Goal: Task Accomplishment & Management: Use online tool/utility

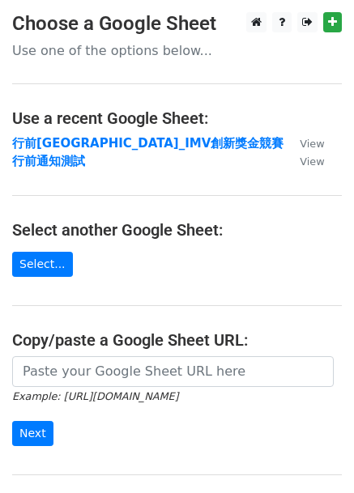
click at [125, 46] on p "Use one of the options below..." at bounding box center [176, 50] width 329 height 17
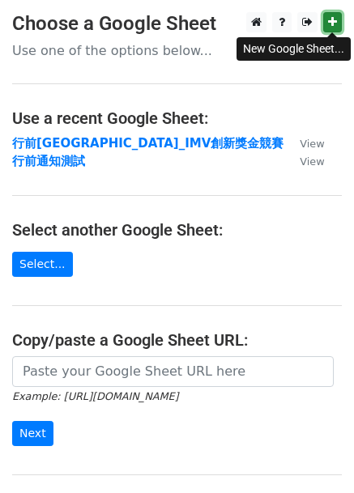
click at [338, 28] on link at bounding box center [332, 22] width 19 height 20
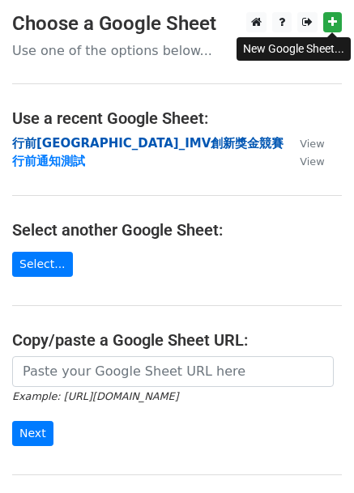
click at [166, 145] on strong "行前[GEOGRAPHIC_DATA]_IMV創新獎金競賽" at bounding box center [147, 143] width 271 height 15
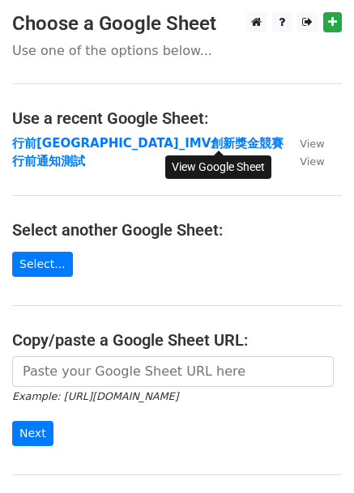
click at [300, 140] on small "View" at bounding box center [312, 144] width 24 height 12
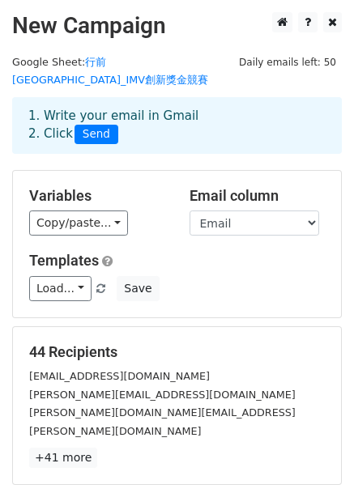
click at [143, 120] on div "1. Write your email in Gmail 2. Click Send" at bounding box center [176, 125] width 321 height 37
click at [47, 107] on div "1. Write your email in Gmail 2. Click Send" at bounding box center [176, 125] width 321 height 37
click at [96, 24] on h2 "New Campaign" at bounding box center [176, 26] width 329 height 28
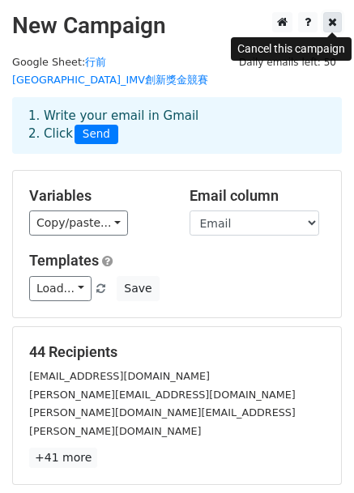
click at [332, 20] on icon at bounding box center [332, 21] width 9 height 11
click at [337, 30] on link at bounding box center [332, 22] width 19 height 20
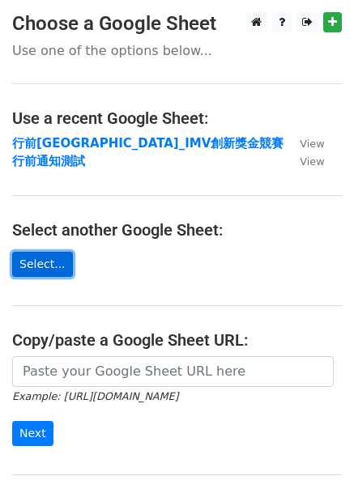
click at [40, 256] on link "Select..." at bounding box center [42, 264] width 61 height 25
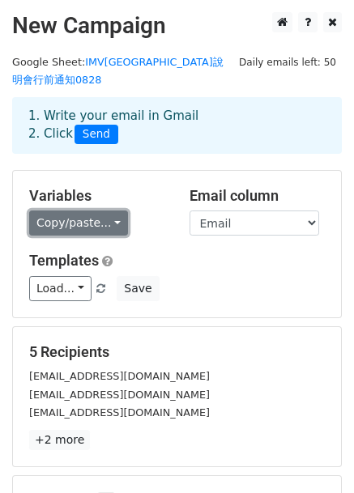
click at [119, 210] on link "Copy/paste..." at bounding box center [78, 222] width 99 height 25
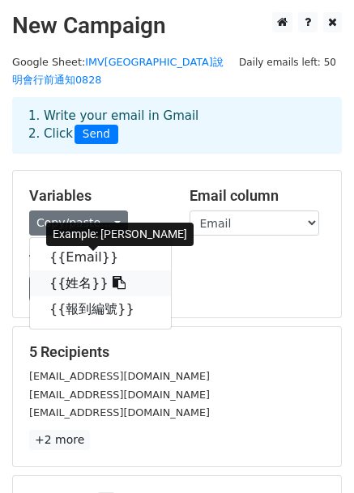
click at [113, 276] on icon at bounding box center [119, 282] width 13 height 13
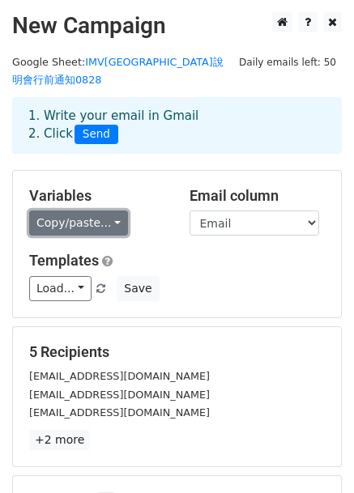
click at [108, 210] on link "Copy/paste..." at bounding box center [78, 222] width 99 height 25
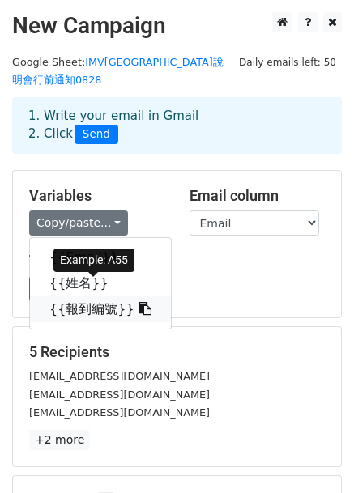
click at [138, 302] on icon at bounding box center [144, 308] width 13 height 13
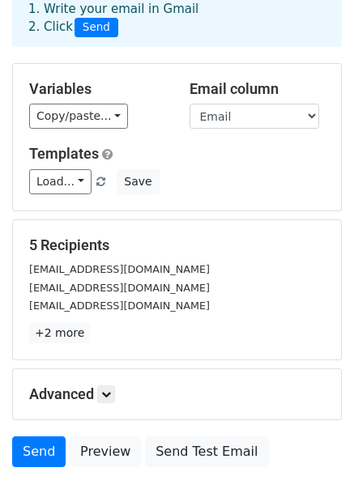
scroll to position [196, 0]
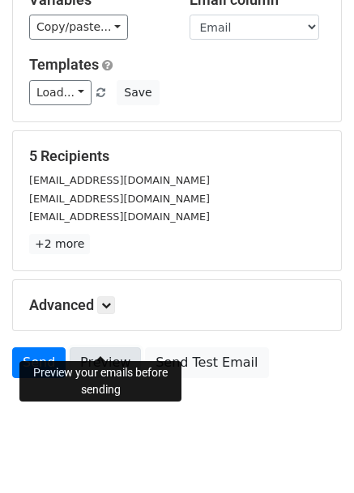
click at [89, 347] on link "Preview" at bounding box center [105, 362] width 71 height 31
click at [105, 347] on link "Preview" at bounding box center [105, 362] width 71 height 31
click at [103, 347] on link "Preview" at bounding box center [105, 362] width 71 height 31
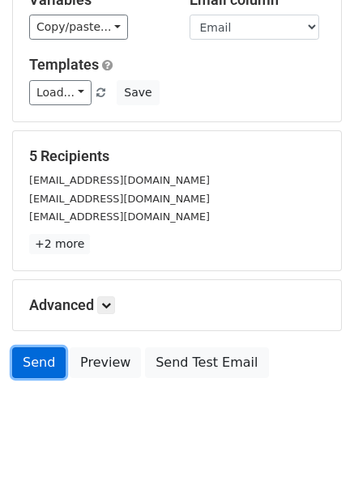
click at [44, 347] on link "Send" at bounding box center [38, 362] width 53 height 31
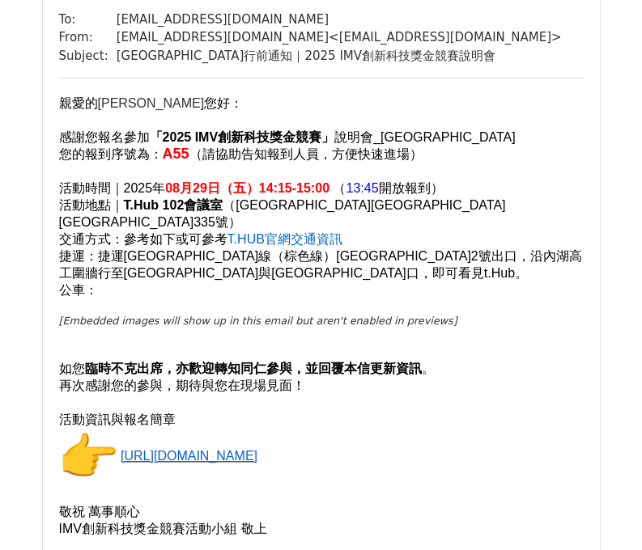
scroll to position [486, 0]
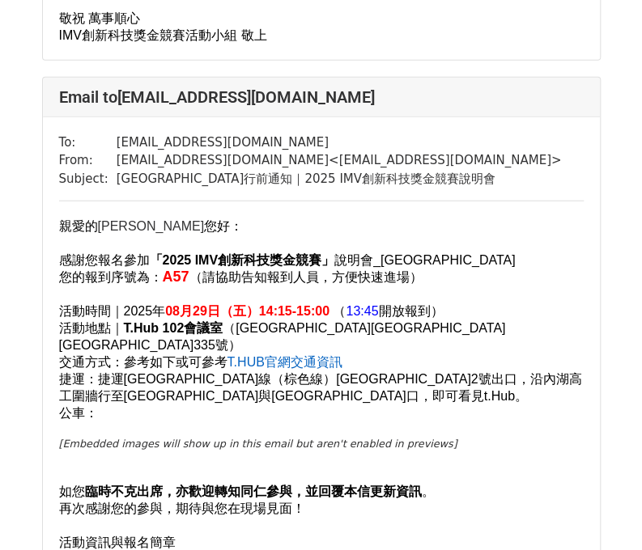
scroll to position [1376, 0]
